Goal: Transaction & Acquisition: Download file/media

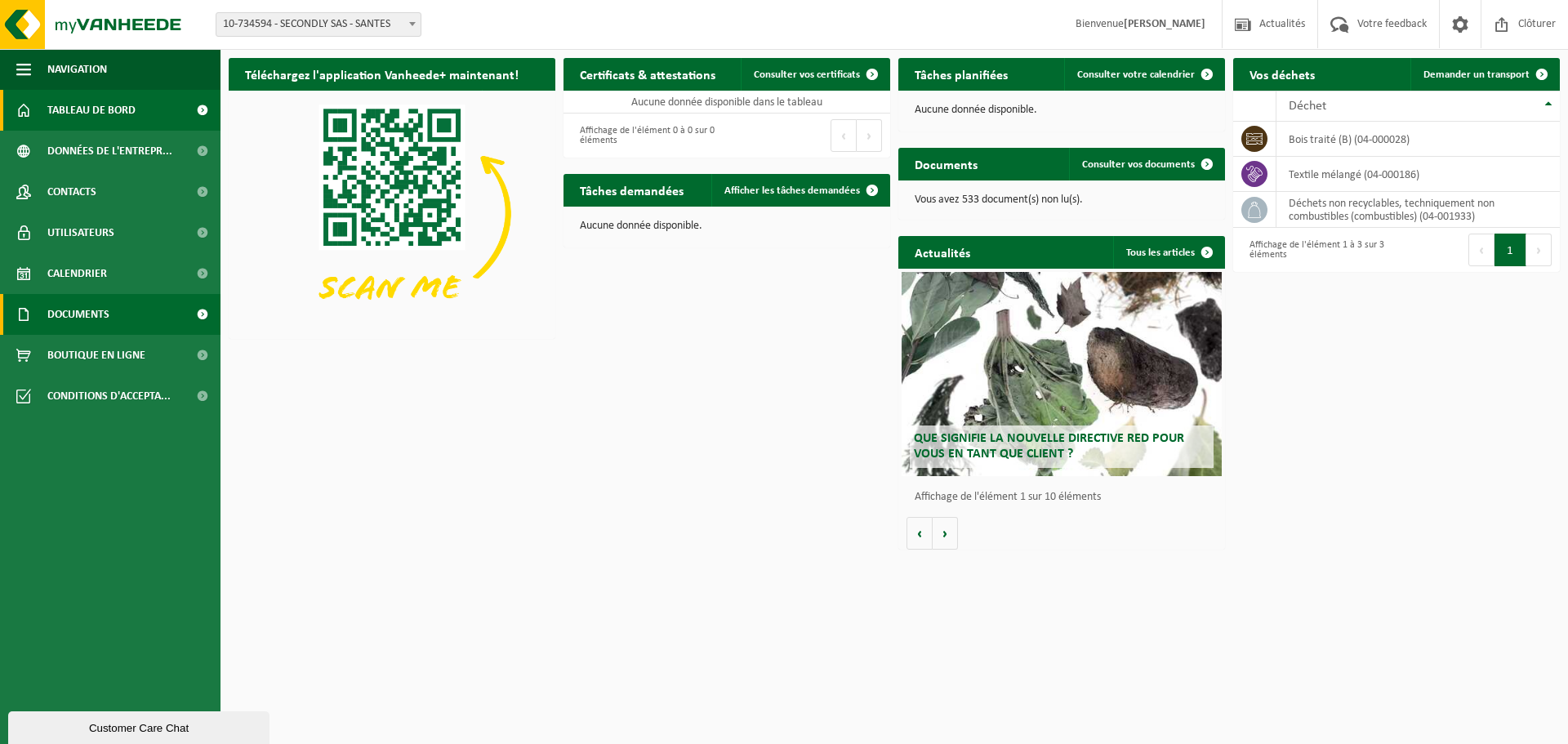
click at [121, 314] on link "Documents" at bounding box center [110, 313] width 221 height 41
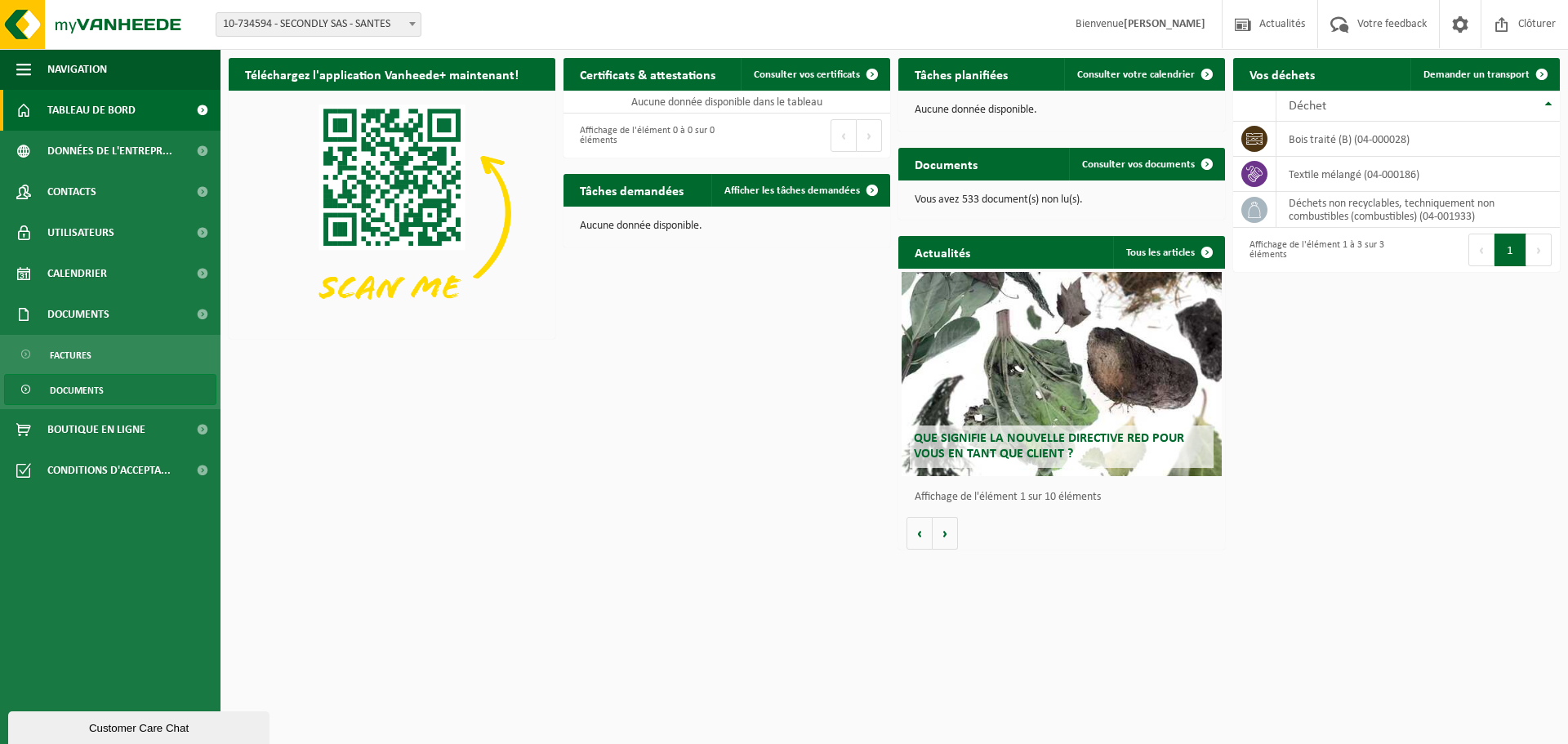
click at [123, 392] on link "Documents" at bounding box center [109, 389] width 212 height 31
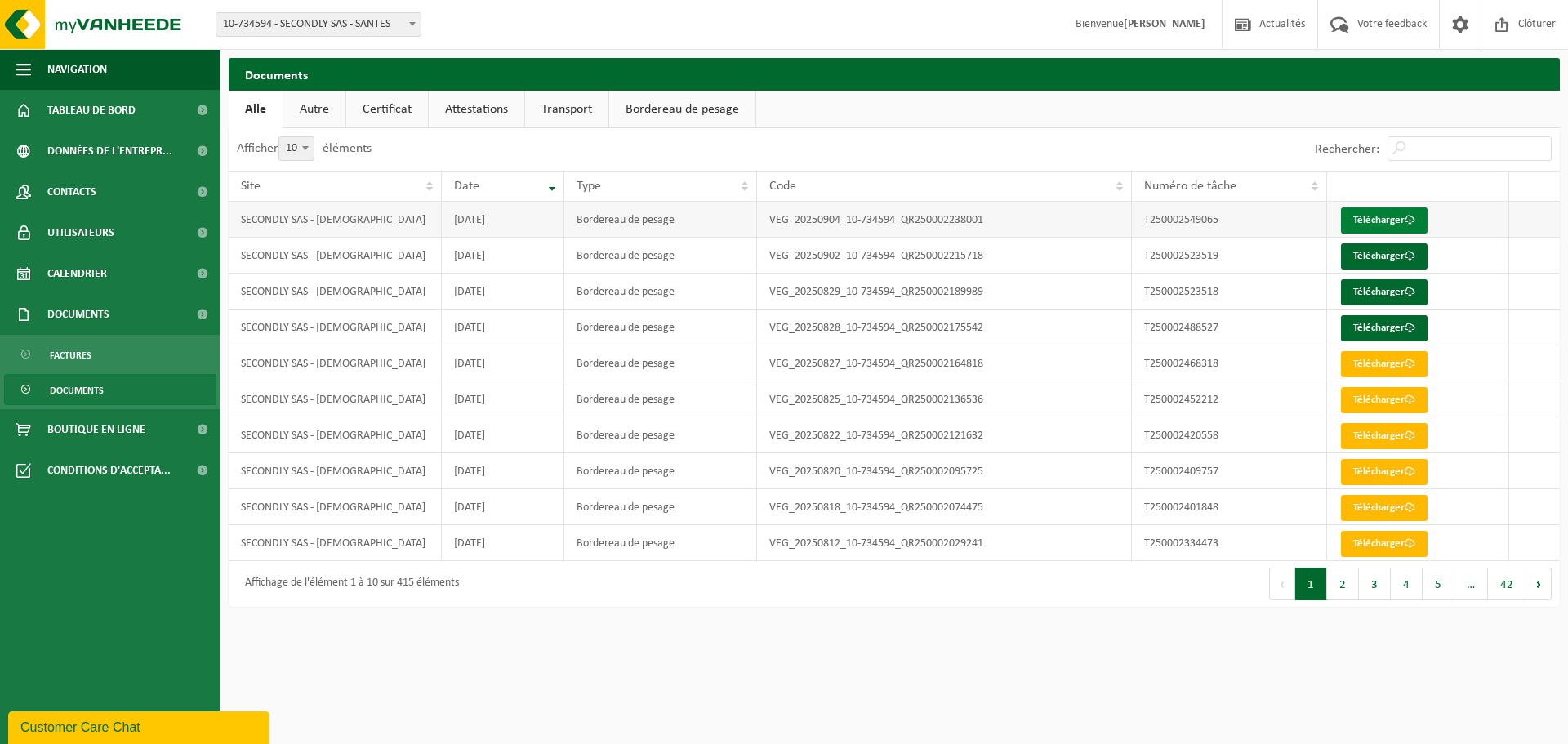
click at [1397, 215] on link "Télécharger" at bounding box center [1384, 220] width 87 height 26
click at [1369, 252] on link "Télécharger" at bounding box center [1384, 257] width 87 height 26
click at [1366, 291] on link "Télécharger" at bounding box center [1384, 292] width 87 height 26
click at [1392, 329] on link "Télécharger" at bounding box center [1384, 328] width 87 height 26
